Goal: Task Accomplishment & Management: Complete application form

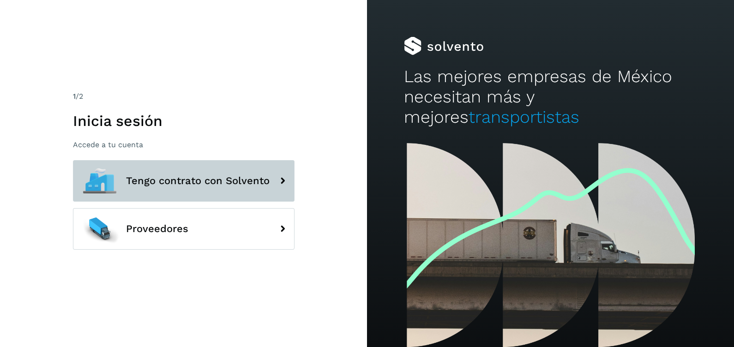
click at [233, 173] on button "Tengo contrato con Solvento" at bounding box center [184, 181] width 222 height 42
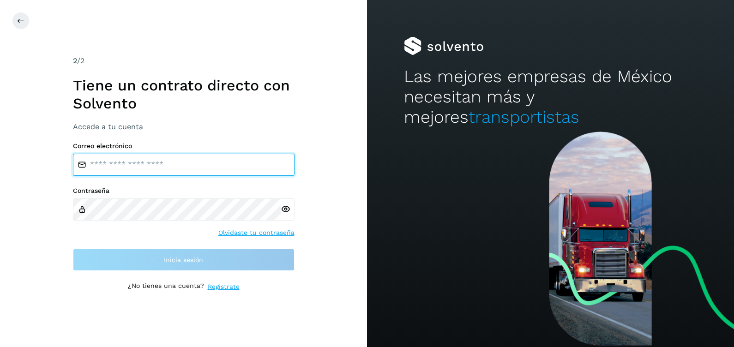
type input "**********"
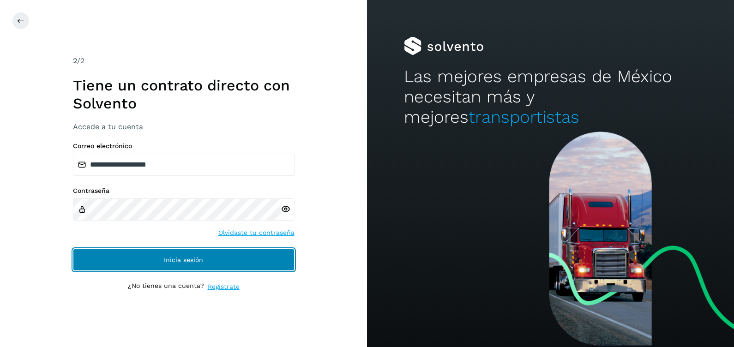
click at [214, 258] on button "Inicia sesión" at bounding box center [184, 260] width 222 height 22
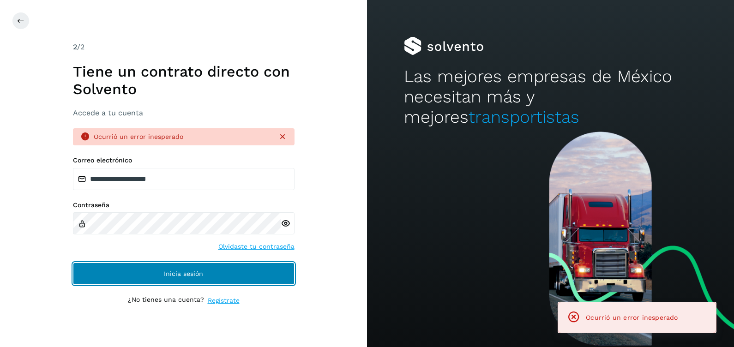
click at [193, 271] on span "Inicia sesión" at bounding box center [183, 273] width 39 height 6
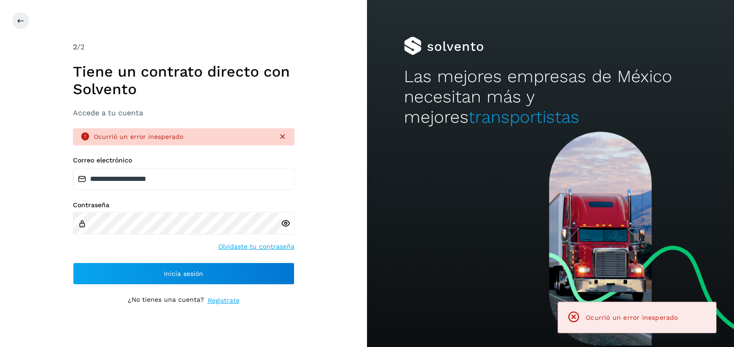
click at [282, 135] on icon at bounding box center [282, 136] width 9 height 9
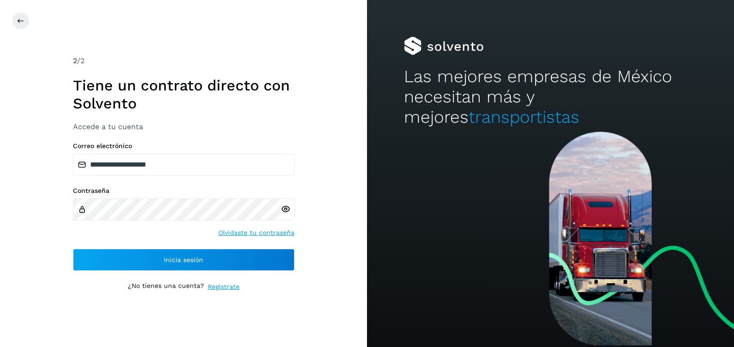
click at [286, 208] on icon at bounding box center [286, 209] width 10 height 10
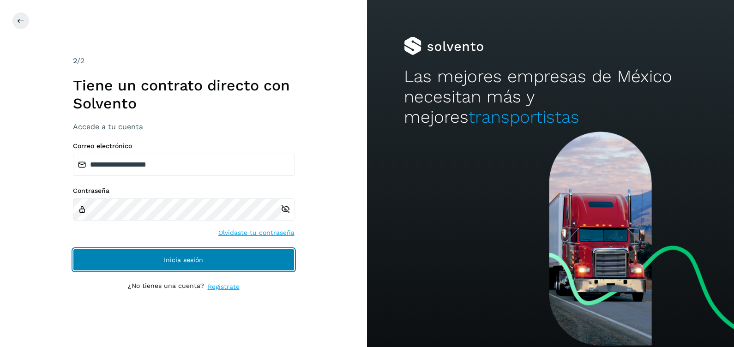
click at [200, 258] on span "Inicia sesión" at bounding box center [183, 260] width 39 height 6
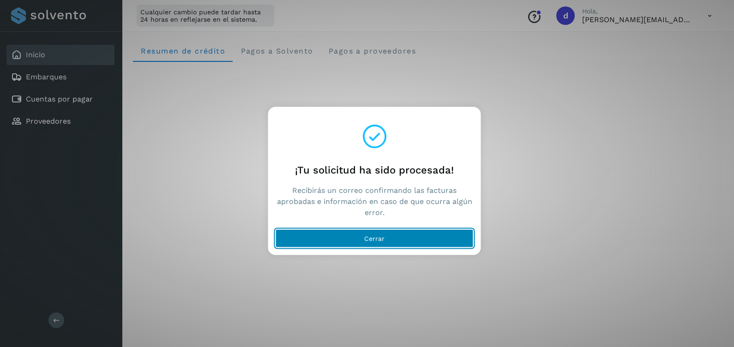
click at [371, 239] on span "Cerrar" at bounding box center [374, 238] width 20 height 6
click at [377, 236] on span "Cerrar" at bounding box center [374, 238] width 20 height 6
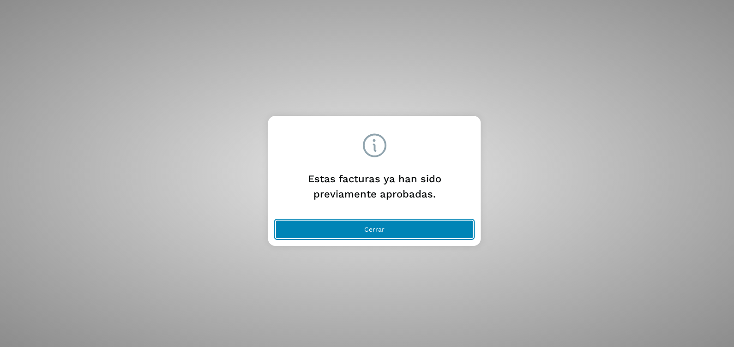
click at [377, 230] on span "Cerrar" at bounding box center [374, 229] width 20 height 6
